Goal: Task Accomplishment & Management: Use online tool/utility

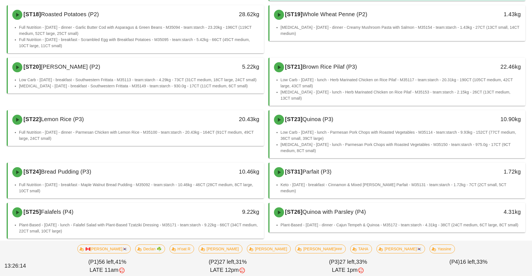
scroll to position [1222, 0]
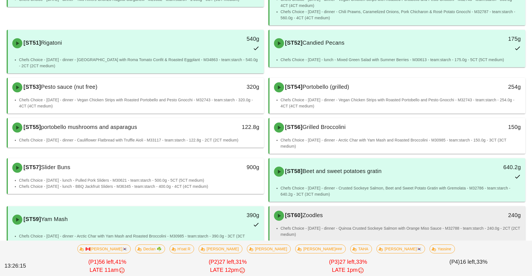
click at [354, 225] on li "Chefs Choice - [DATE] - dinner - Quinoa Crusted Sockeye Salmon with Orange Miso…" at bounding box center [401, 231] width 240 height 12
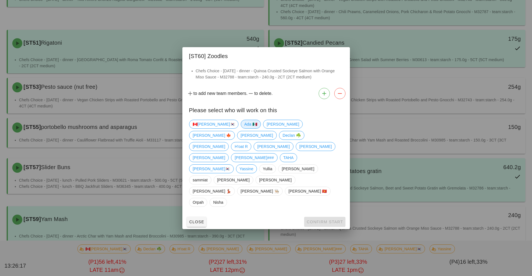
click at [244, 128] on span "Ada 🇲🇽" at bounding box center [250, 124] width 13 height 8
click at [317, 220] on span "Confirm Start" at bounding box center [324, 222] width 37 height 4
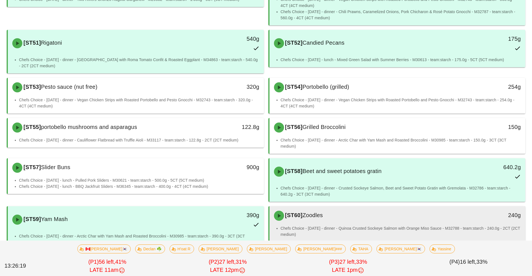
click at [346, 225] on li "Chefs Choice - [DATE] - dinner - Quinoa Crusted Sockeye Salmon with Orange Miso…" at bounding box center [401, 231] width 240 height 12
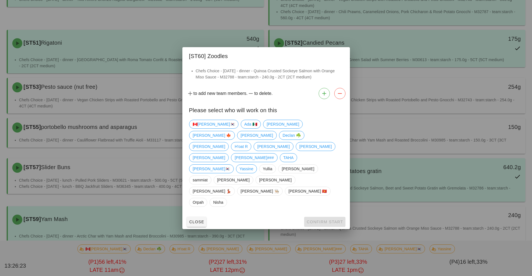
click at [384, 218] on div at bounding box center [266, 138] width 532 height 276
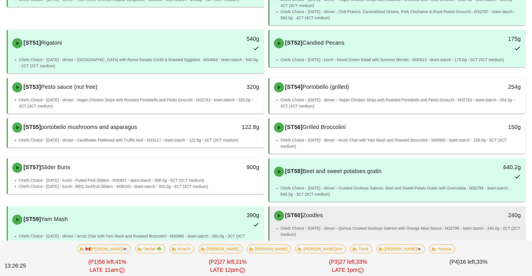
click at [357, 209] on div "[ST60] Zoodles" at bounding box center [366, 215] width 190 height 17
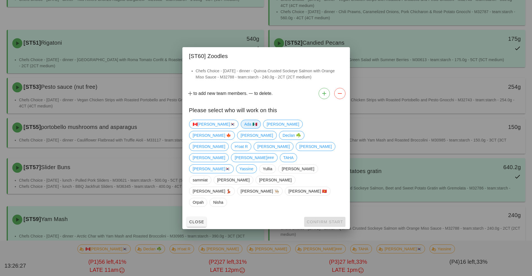
click at [244, 128] on span "Ada 🇲🇽" at bounding box center [250, 124] width 13 height 8
click at [321, 220] on span "Confirm Start" at bounding box center [324, 222] width 37 height 4
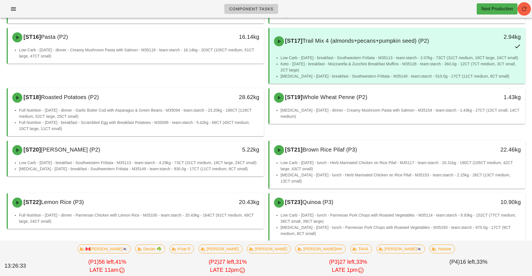
scroll to position [538, 0]
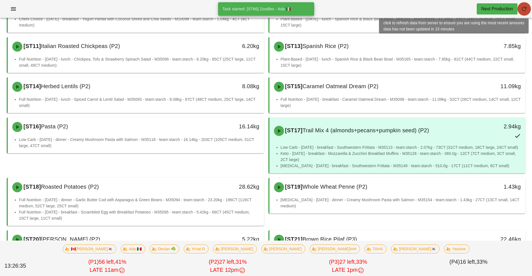
click at [529, 7] on span "button" at bounding box center [523, 9] width 13 height 7
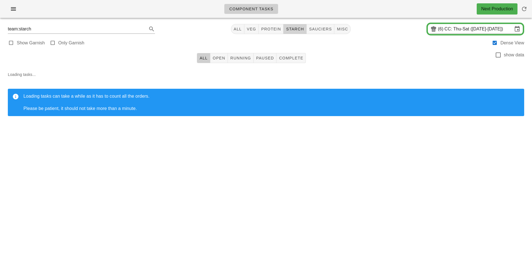
click at [297, 30] on span "starch" at bounding box center [295, 29] width 18 height 4
click at [204, 59] on span "All" at bounding box center [203, 58] width 8 height 4
click at [240, 57] on span "Running" at bounding box center [240, 58] width 21 height 4
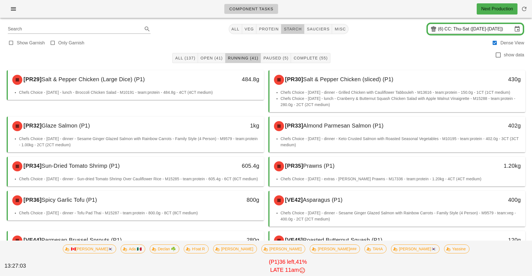
click at [295, 29] on span "starch" at bounding box center [292, 29] width 18 height 4
type input "team:starch"
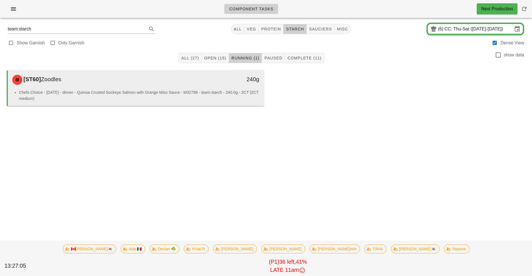
click at [170, 101] on li "Chefs Choice - [DATE] - dinner - Quinoa Crusted Sockeye Salmon with Orange Miso…" at bounding box center [139, 95] width 240 height 12
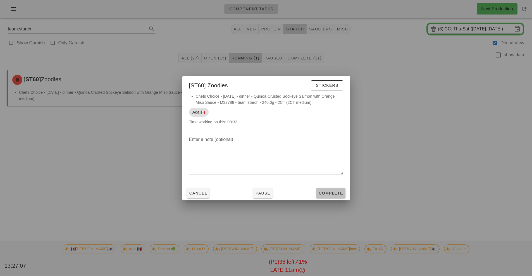
click at [333, 193] on span "Complete" at bounding box center [330, 193] width 25 height 4
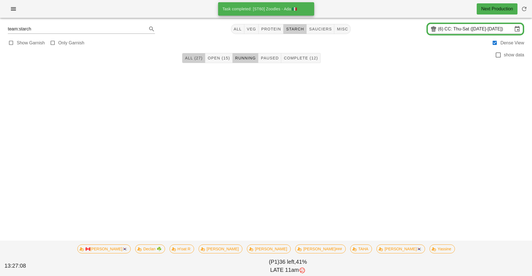
click at [189, 61] on button "All (27)" at bounding box center [193, 58] width 23 height 10
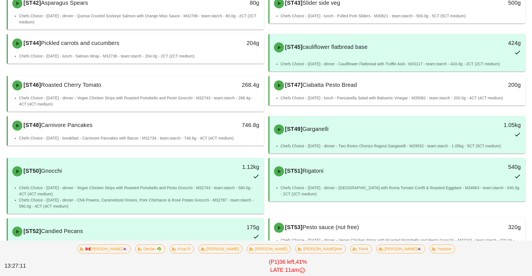
scroll to position [445, 0]
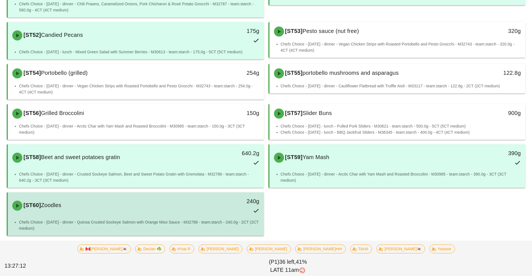
click at [176, 222] on li "Chefs Choice - [DATE] - dinner - Quinoa Crusted Sockeye Salmon with Orange Miso…" at bounding box center [139, 225] width 240 height 12
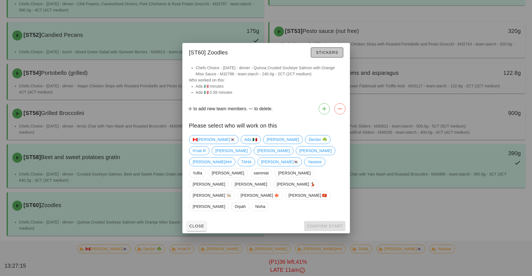
click at [327, 55] on span "Stickers" at bounding box center [327, 52] width 23 height 4
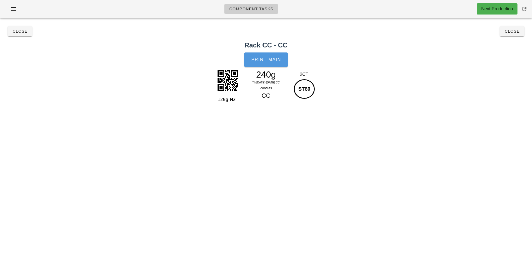
click at [272, 61] on span "Print Main" at bounding box center [266, 59] width 30 height 5
click at [504, 34] on button "Close" at bounding box center [512, 31] width 24 height 10
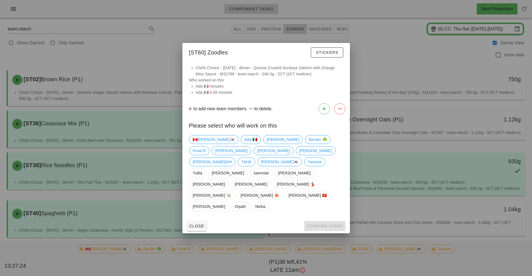
click at [391, 68] on div at bounding box center [266, 138] width 532 height 276
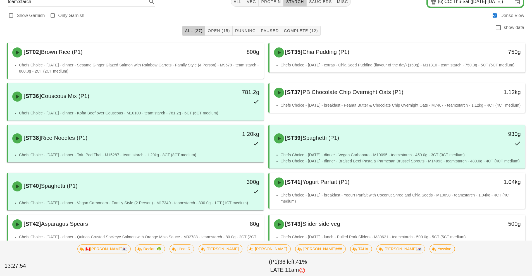
scroll to position [111, 0]
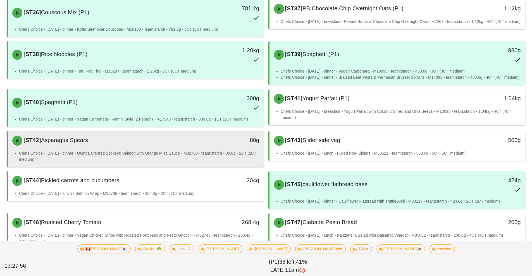
click at [180, 148] on div "[ST42] Asparagus Spears" at bounding box center [104, 140] width 190 height 17
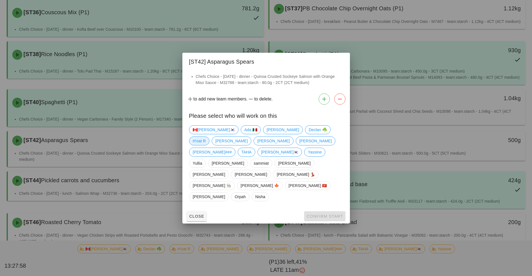
click at [206, 145] on span "H'oat R" at bounding box center [199, 141] width 13 height 8
click at [319, 214] on span "Confirm Start" at bounding box center [324, 216] width 37 height 4
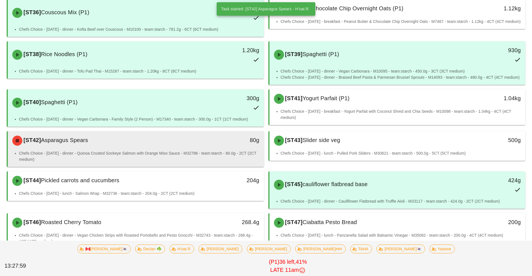
click at [221, 158] on li "Chefs Choice - [DATE] - dinner - Quinoa Crusted Sockeye Salmon with Orange Miso…" at bounding box center [139, 156] width 240 height 12
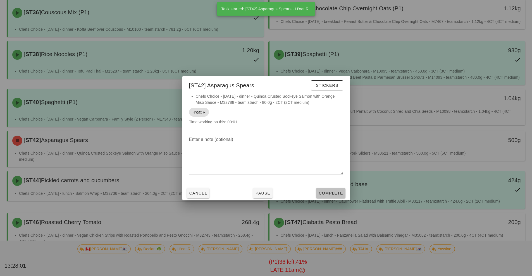
click at [333, 193] on span "Complete" at bounding box center [330, 193] width 25 height 4
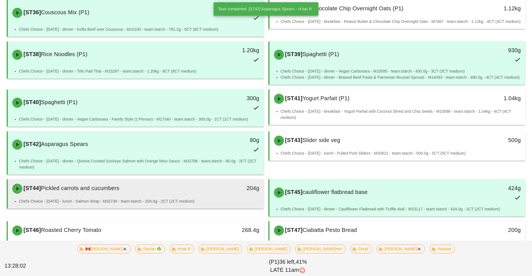
click at [201, 192] on div "204g" at bounding box center [230, 188] width 63 height 17
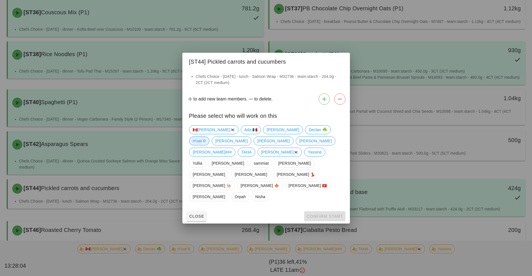
click at [206, 145] on span "H'oat R" at bounding box center [199, 141] width 13 height 8
click at [321, 214] on span "Confirm Start" at bounding box center [324, 216] width 37 height 4
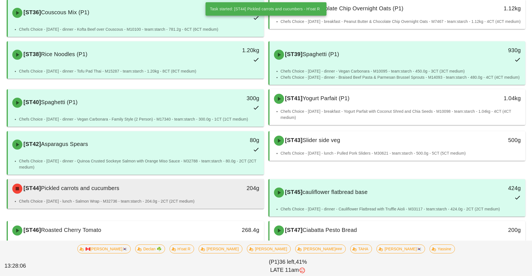
click at [193, 201] on li "Chefs Choice - [DATE] - lunch - Salmon Wrap - M32736 - team:starch - 204.0g - 2…" at bounding box center [139, 201] width 240 height 6
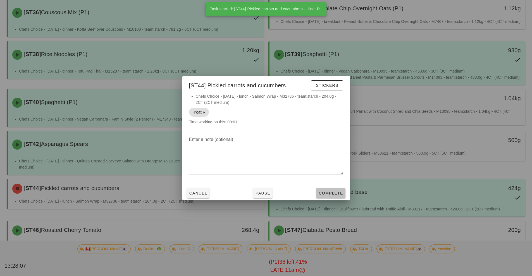
click at [329, 194] on span "Complete" at bounding box center [330, 193] width 25 height 4
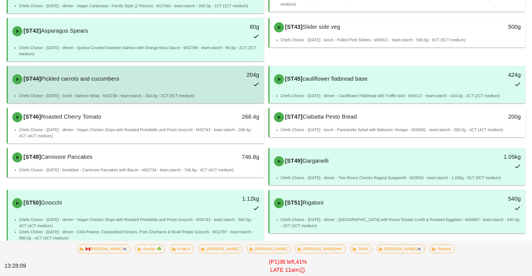
scroll to position [229, 0]
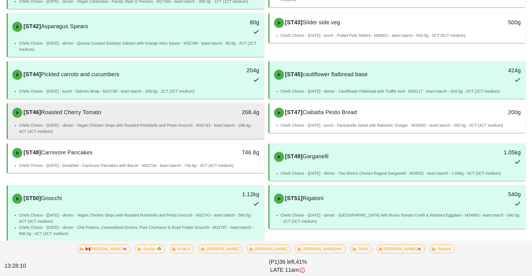
click at [161, 126] on li "Chefs Choice - [DATE] - dinner - Vegan Chicken Strips with Roasted Portobello a…" at bounding box center [139, 128] width 240 height 12
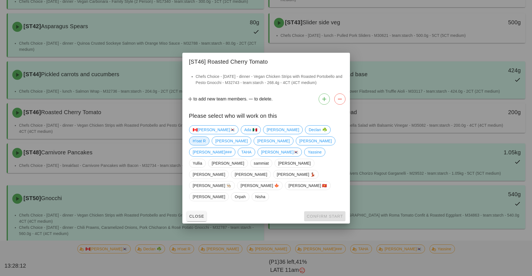
click at [206, 145] on span "H'oat R" at bounding box center [199, 141] width 13 height 8
click at [322, 211] on button "Confirm Start" at bounding box center [324, 216] width 41 height 10
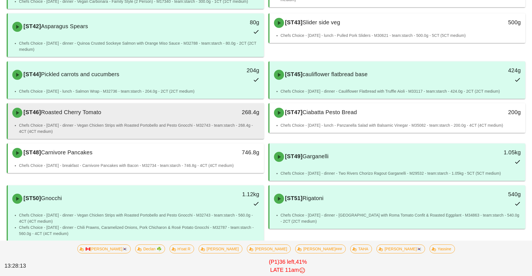
click at [215, 123] on li "Chefs Choice - [DATE] - dinner - Vegan Chicken Strips with Roasted Portobello a…" at bounding box center [139, 128] width 240 height 12
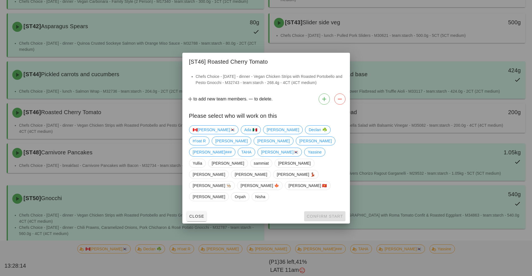
click at [331, 209] on div "Close Confirm Start" at bounding box center [266, 216] width 168 height 15
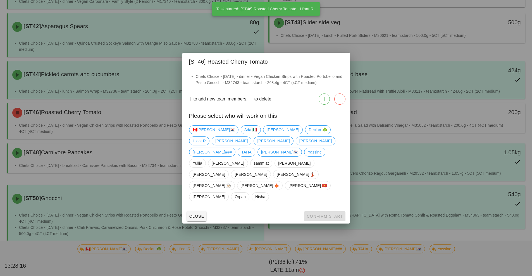
click at [152, 120] on div at bounding box center [266, 138] width 532 height 276
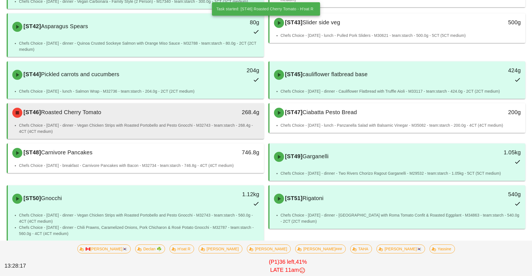
click at [220, 129] on li "Chefs Choice - [DATE] - dinner - Vegan Chicken Strips with Roasted Portobello a…" at bounding box center [139, 128] width 240 height 12
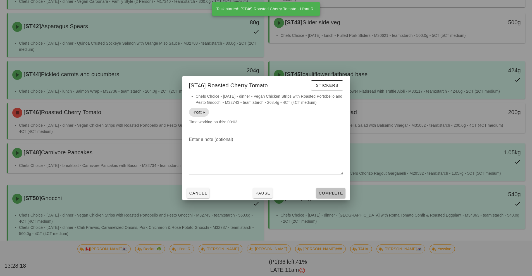
click at [335, 195] on span "Complete" at bounding box center [330, 193] width 25 height 4
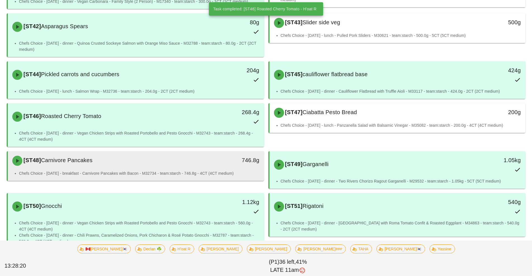
click at [197, 167] on div "[ST48] Carnivore Pancakes" at bounding box center [104, 160] width 190 height 17
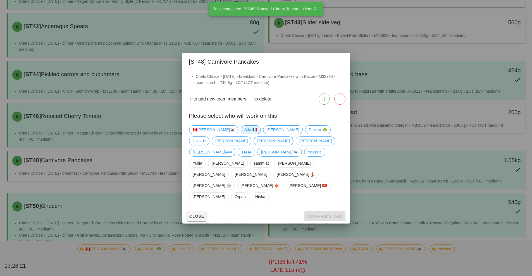
click at [244, 134] on span "Ada 🇲🇽" at bounding box center [250, 130] width 13 height 8
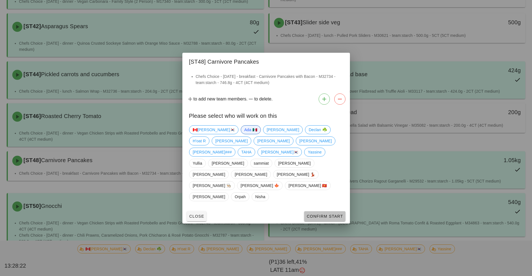
click at [312, 211] on button "Confirm Start" at bounding box center [324, 216] width 41 height 10
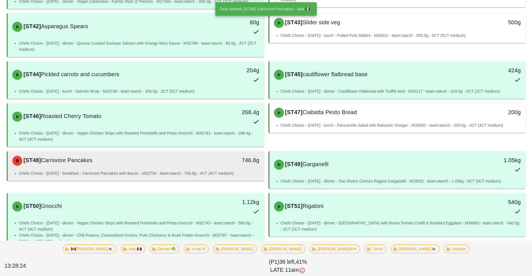
click at [193, 176] on div "Chefs Choice - [DATE] - breakfast - Carnivore Pancakes with Bacon - M32734 - te…" at bounding box center [136, 175] width 256 height 11
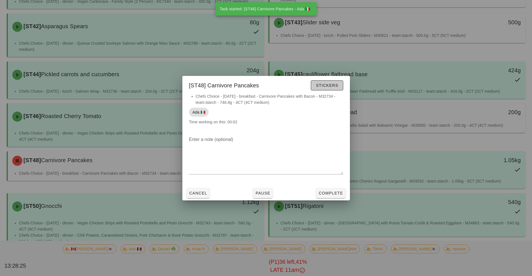
click at [331, 86] on span "Stickers" at bounding box center [327, 85] width 23 height 4
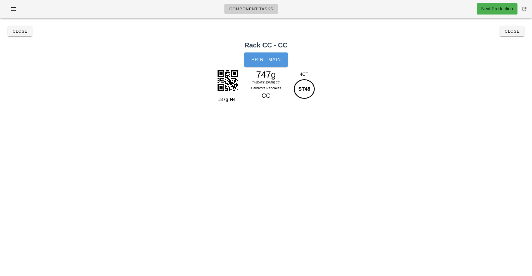
click at [275, 61] on span "Print Main" at bounding box center [266, 59] width 30 height 5
click at [515, 31] on span "Close" at bounding box center [511, 31] width 15 height 4
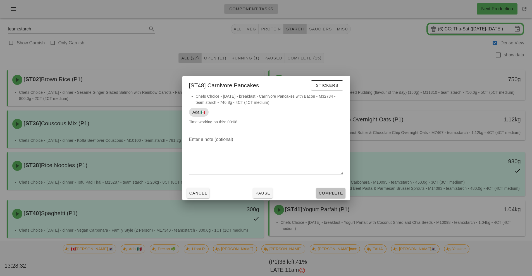
click at [336, 195] on span "Complete" at bounding box center [330, 193] width 25 height 4
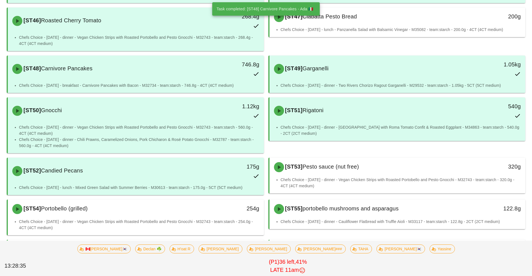
scroll to position [324, 0]
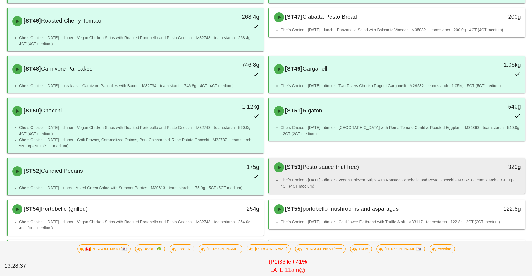
click at [391, 178] on li "Chefs Choice - [DATE] - dinner - Vegan Chicken Strips with Roasted Portobello a…" at bounding box center [401, 183] width 240 height 12
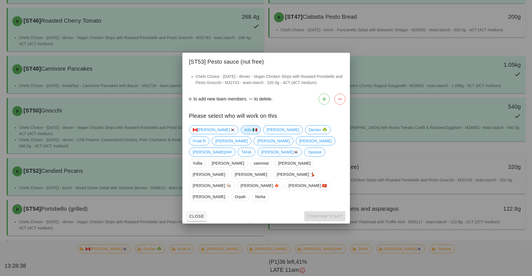
click at [244, 134] on span "Ada 🇲🇽" at bounding box center [250, 130] width 13 height 8
click at [313, 214] on span "Confirm Start" at bounding box center [324, 216] width 37 height 4
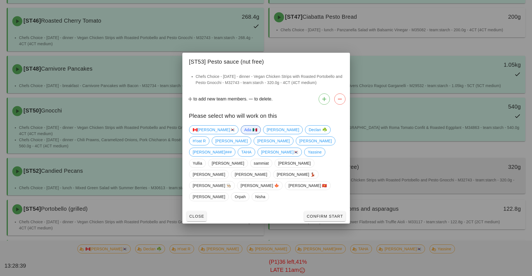
click at [374, 176] on div "[ST53] Pesto sauce (nut free) 320g" at bounding box center [397, 167] width 256 height 19
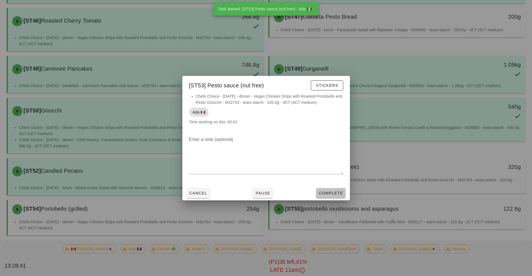
click at [342, 195] on span "Complete" at bounding box center [330, 193] width 25 height 4
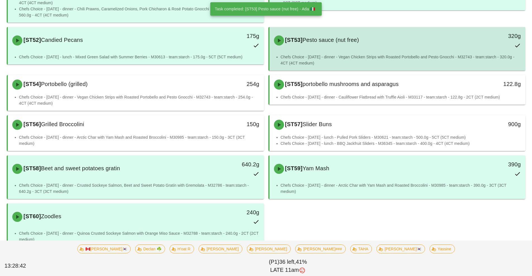
scroll to position [454, 0]
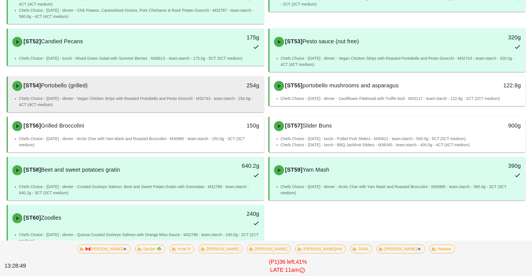
click at [191, 91] on div "[ST54] Portobello (grilled)" at bounding box center [104, 86] width 190 height 17
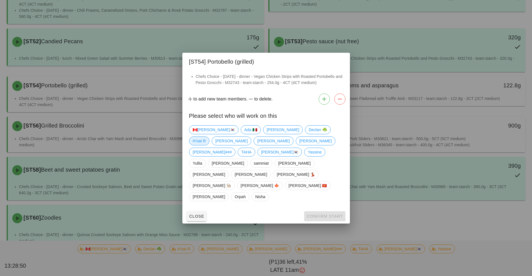
click at [206, 145] on span "H'oat R" at bounding box center [199, 141] width 13 height 8
click at [317, 214] on span "Confirm Start" at bounding box center [324, 216] width 37 height 4
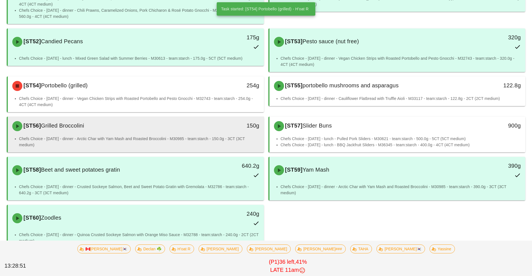
click at [168, 144] on li "Chefs Choice - [DATE] - dinner - Arctic Char with Yam Mash and Roasted Broccoli…" at bounding box center [139, 142] width 240 height 12
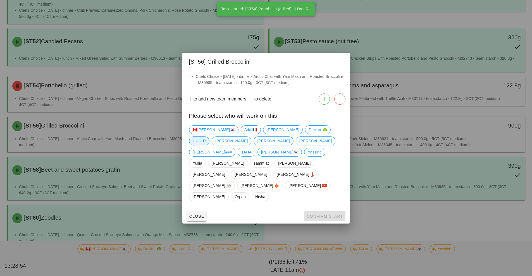
click at [206, 145] on span "H'oat R" at bounding box center [199, 141] width 13 height 8
click at [320, 214] on span "Confirm Start" at bounding box center [324, 216] width 37 height 4
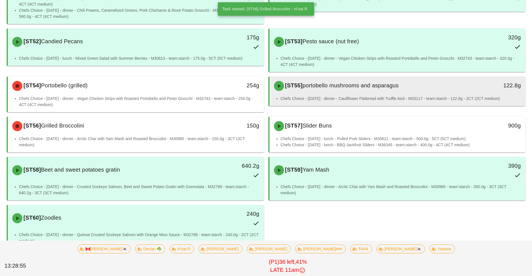
click at [388, 94] on div "[ST55] portobello mushrooms and asparagus 122.8g" at bounding box center [397, 86] width 256 height 19
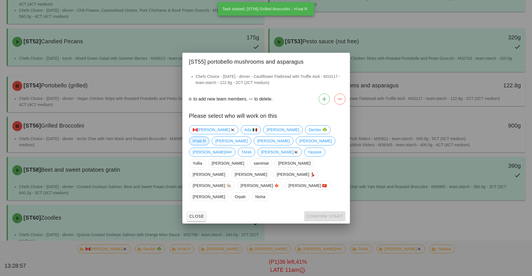
click at [206, 145] on span "H'oat R" at bounding box center [199, 141] width 13 height 8
click at [324, 211] on button "Confirm Start" at bounding box center [324, 216] width 41 height 10
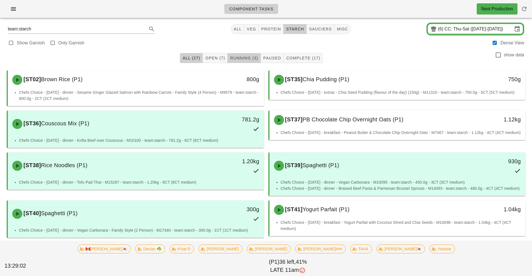
click at [245, 57] on span "Running (3)" at bounding box center [244, 58] width 28 height 4
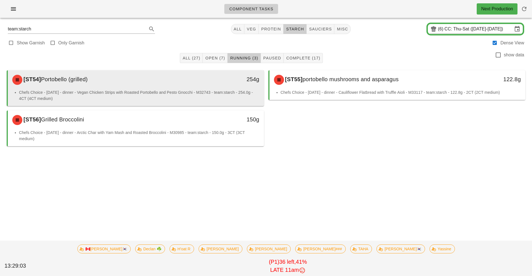
click at [230, 92] on li "Chefs Choice - [DATE] - dinner - Vegan Chicken Strips with Roasted Portobello a…" at bounding box center [139, 95] width 240 height 12
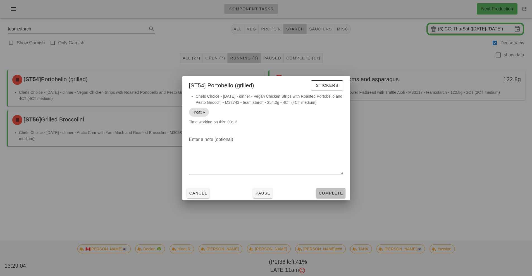
click at [335, 195] on span "Complete" at bounding box center [330, 193] width 25 height 4
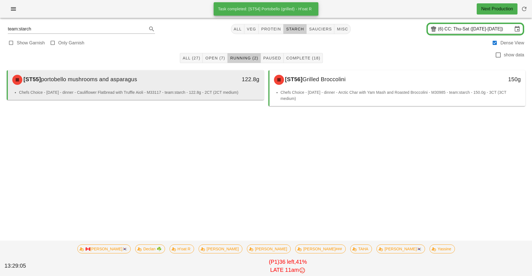
click at [222, 90] on li "Chefs Choice - [DATE] - dinner - Cauliflower Flatbread with Truffle Aioli - M33…" at bounding box center [139, 92] width 240 height 6
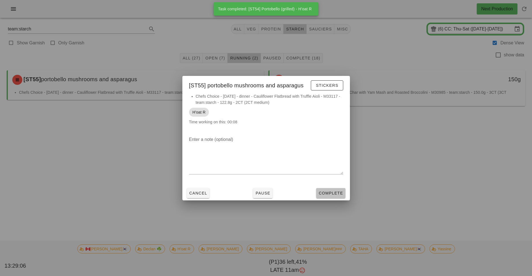
click at [335, 194] on span "Complete" at bounding box center [330, 193] width 25 height 4
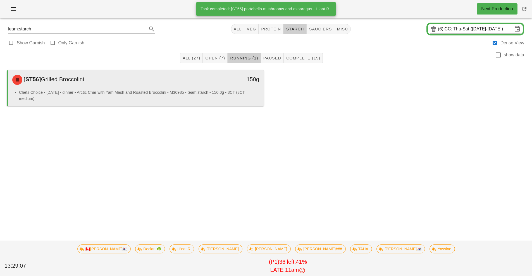
click at [222, 92] on li "Chefs Choice - [DATE] - dinner - Arctic Char with Yam Mash and Roasted Broccoli…" at bounding box center [139, 95] width 240 height 12
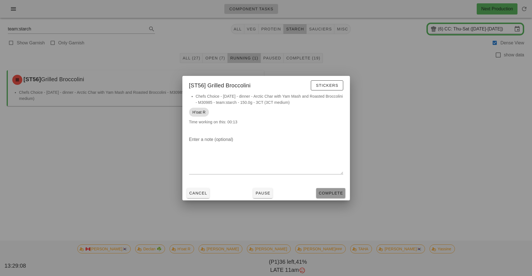
click at [336, 194] on span "Complete" at bounding box center [330, 193] width 25 height 4
